Goal: Information Seeking & Learning: Learn about a topic

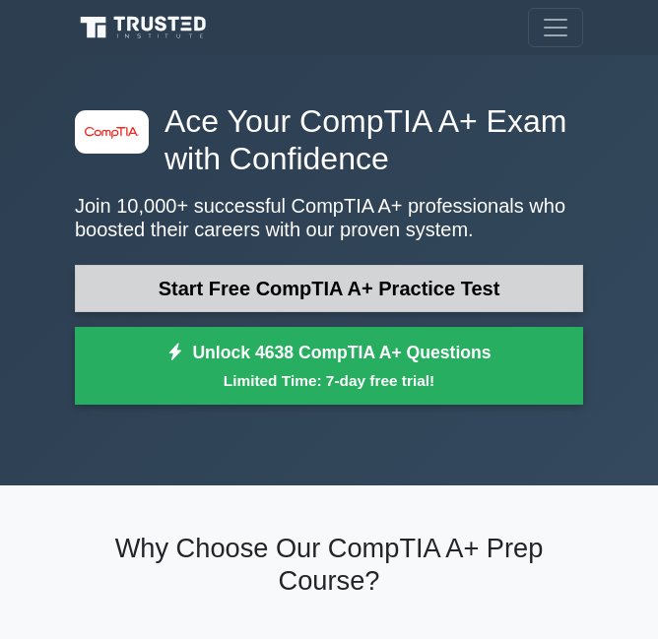
click at [245, 275] on link "Start Free CompTIA A+ Practice Test" at bounding box center [329, 288] width 508 height 47
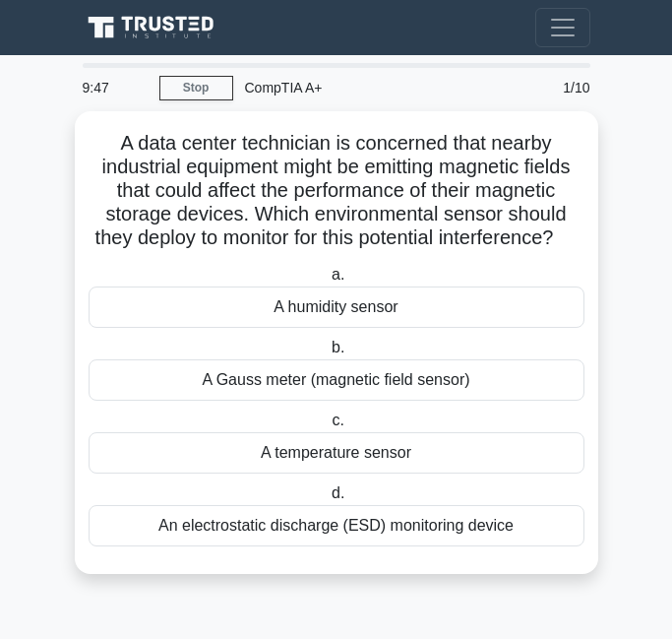
click at [266, 77] on div "CompTIA A+" at bounding box center [373, 87] width 281 height 39
click at [193, 83] on link "Stop" at bounding box center [196, 88] width 74 height 25
